Goal: Browse casually: Explore the website without a specific task or goal

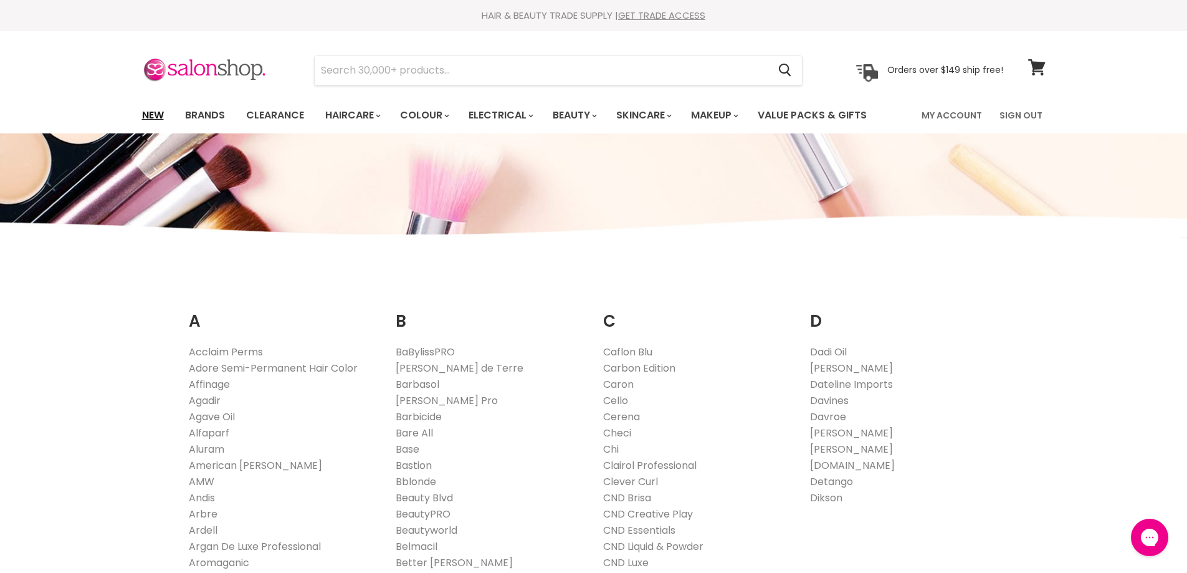
click at [163, 113] on link "New" at bounding box center [153, 115] width 41 height 26
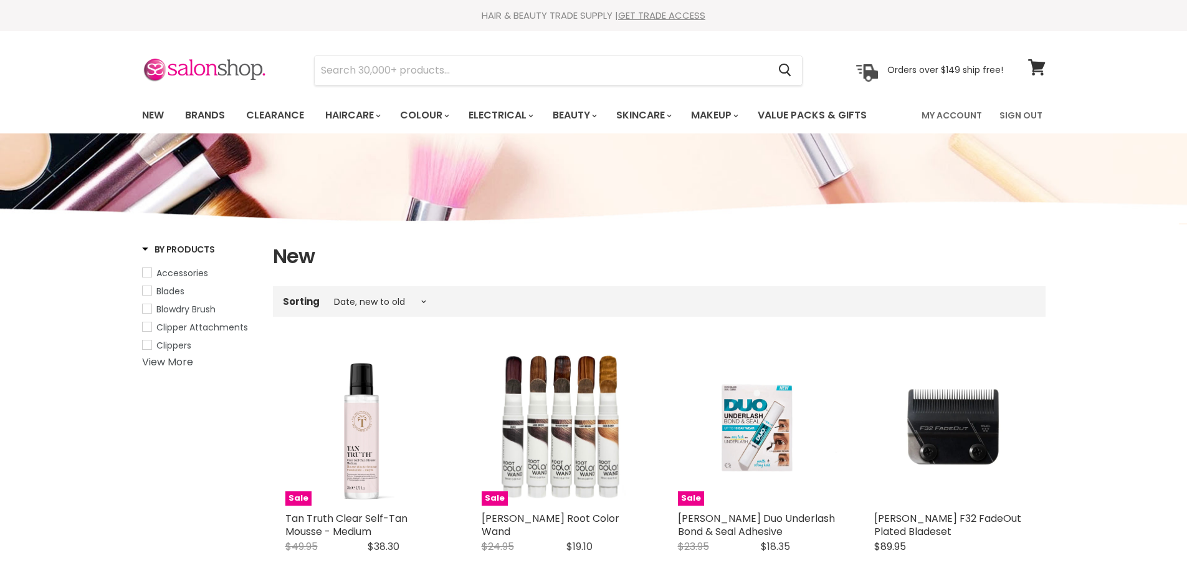
select select "created-descending"
